Goal: Navigation & Orientation: Go to known website

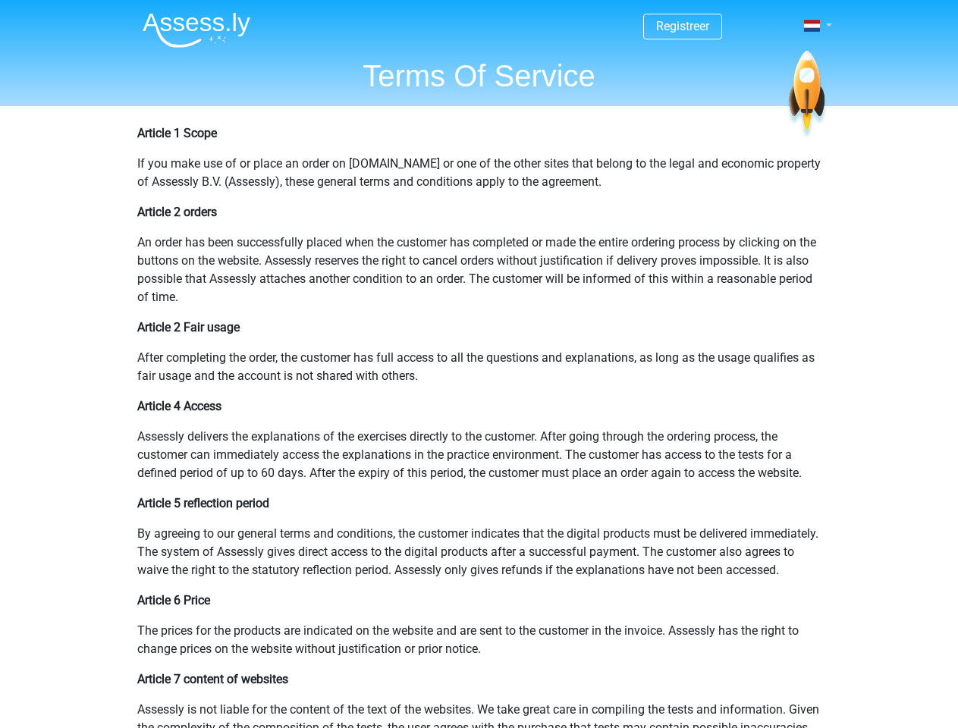
click at [813, 26] on span at bounding box center [812, 26] width 16 height 12
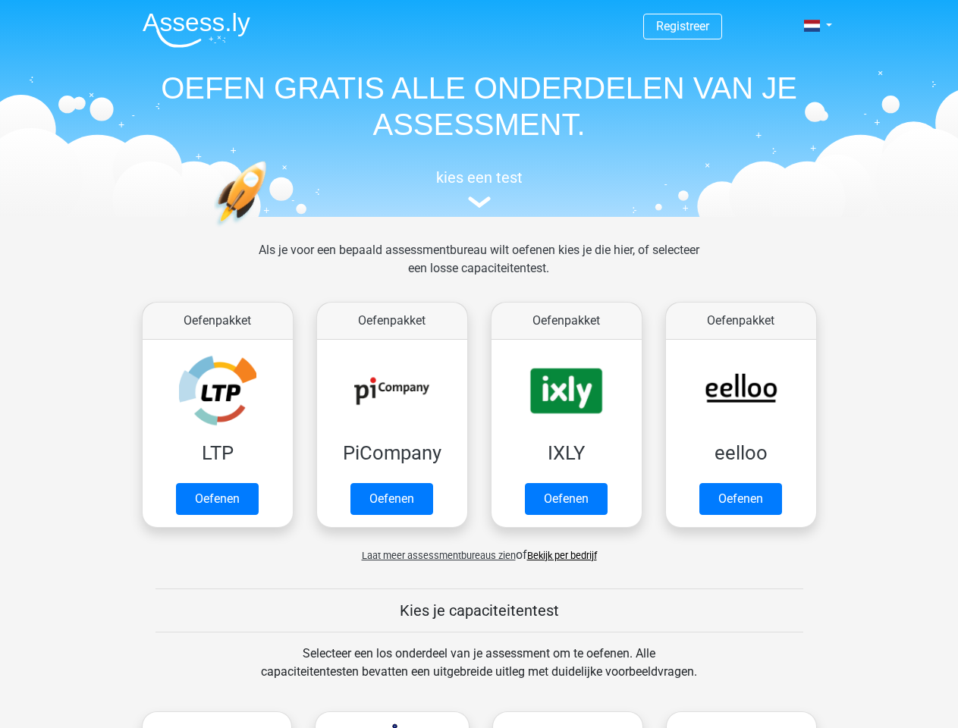
click at [813, 26] on span at bounding box center [812, 26] width 16 height 12
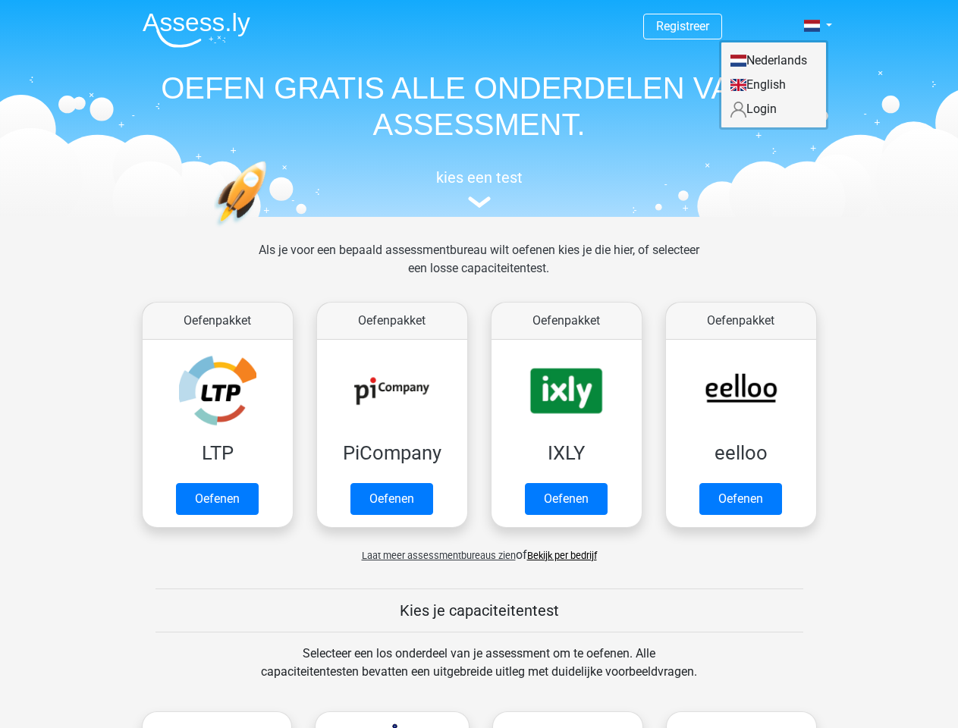
click at [435, 555] on span "Laat meer assessmentbureaus zien" at bounding box center [439, 555] width 154 height 11
